Goal: Information Seeking & Learning: Learn about a topic

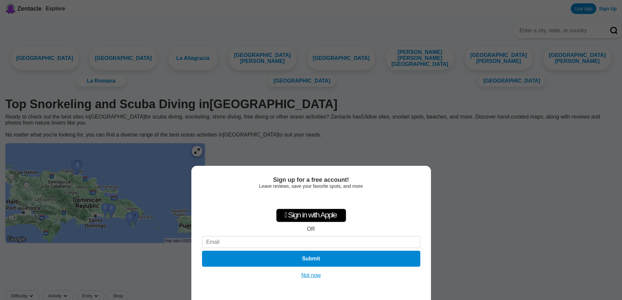
click at [311, 276] on button "Not now" at bounding box center [311, 275] width 24 height 7
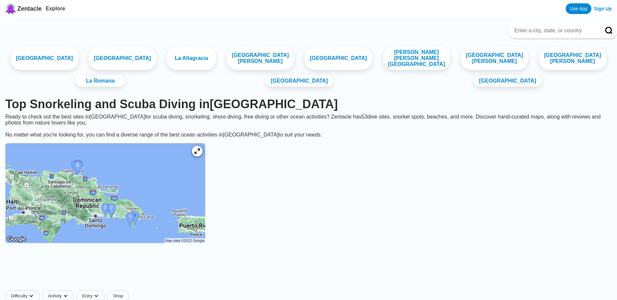
click at [99, 173] on img at bounding box center [105, 193] width 200 height 100
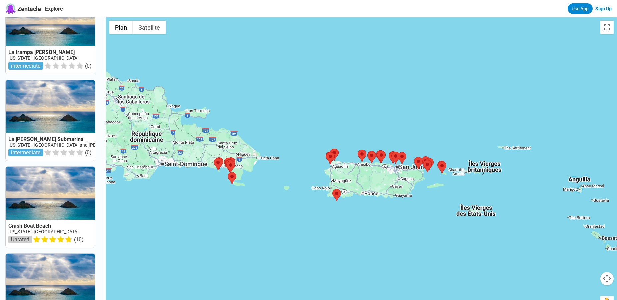
scroll to position [596, 0]
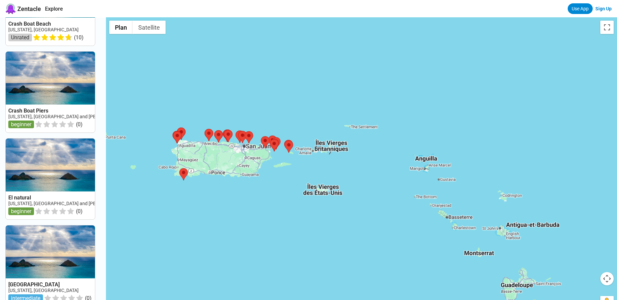
drag, startPoint x: 458, startPoint y: 213, endPoint x: 304, endPoint y: 192, distance: 155.2
click at [304, 192] on div at bounding box center [361, 167] width 511 height 300
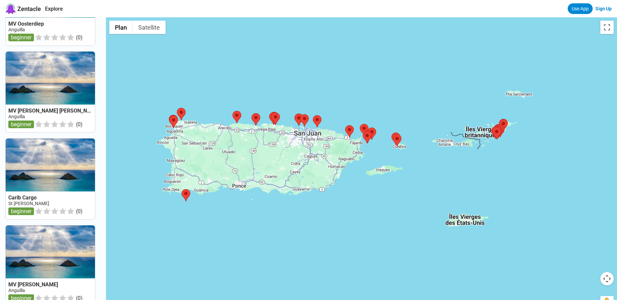
drag, startPoint x: 281, startPoint y: 167, endPoint x: 524, endPoint y: 180, distance: 243.1
click at [524, 180] on div at bounding box center [361, 167] width 511 height 300
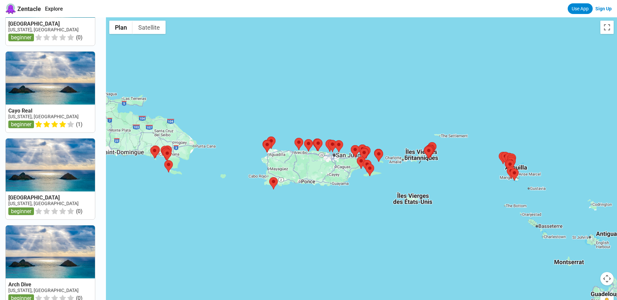
scroll to position [508, 0]
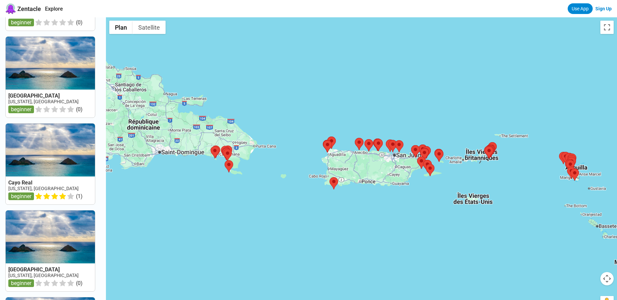
drag, startPoint x: 303, startPoint y: 168, endPoint x: 391, endPoint y: 168, distance: 88.2
click at [391, 168] on div at bounding box center [361, 167] width 511 height 300
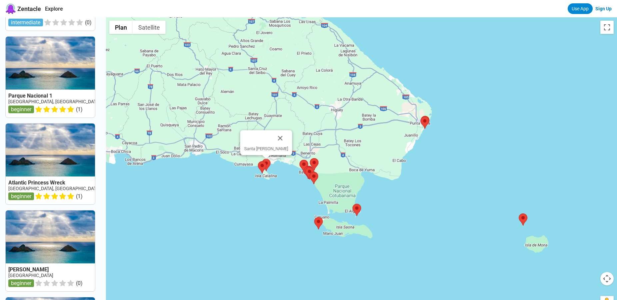
click at [262, 159] on area at bounding box center [262, 159] width 0 height 0
